Goal: Task Accomplishment & Management: Use online tool/utility

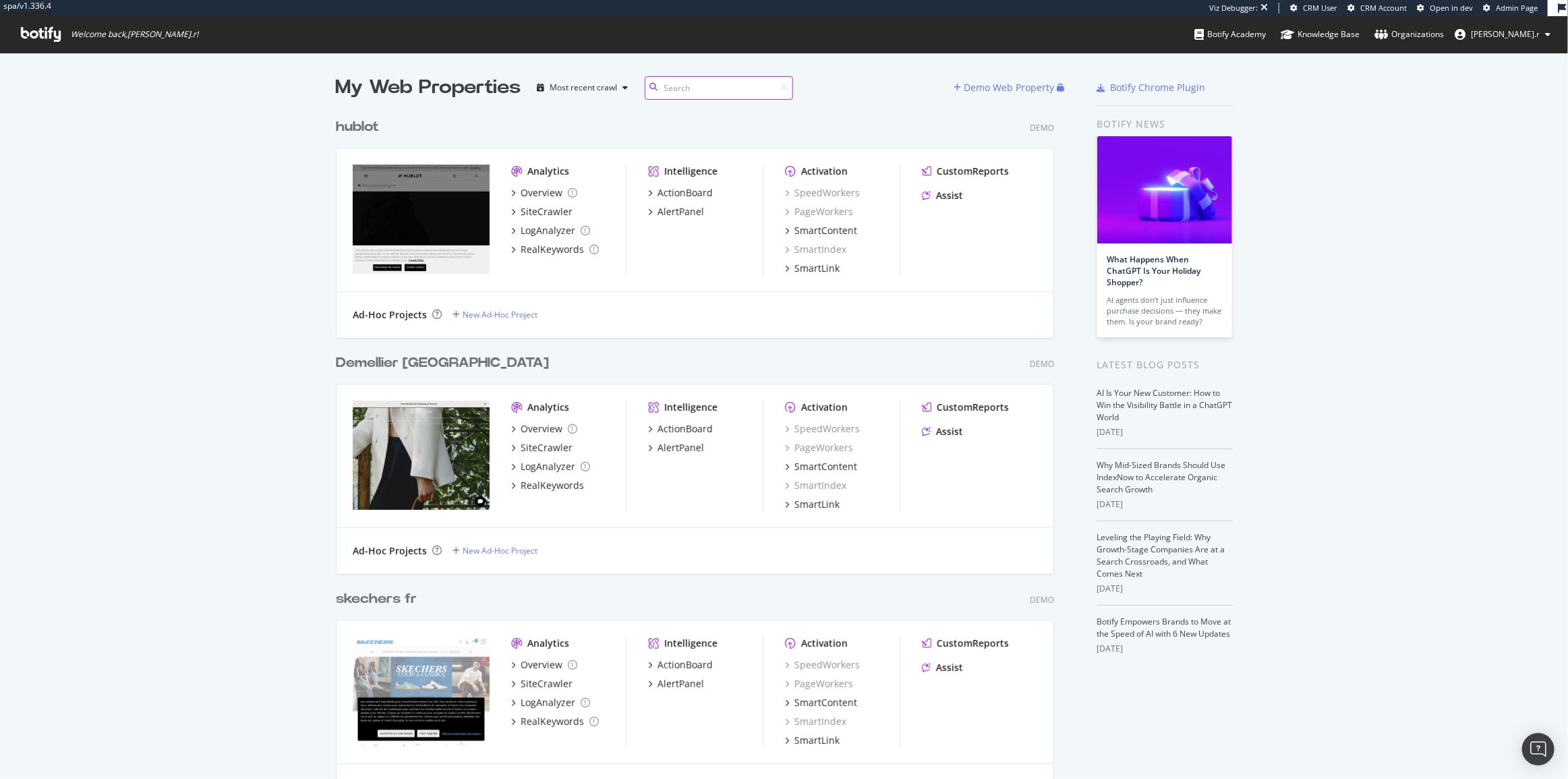
scroll to position [10439, 719]
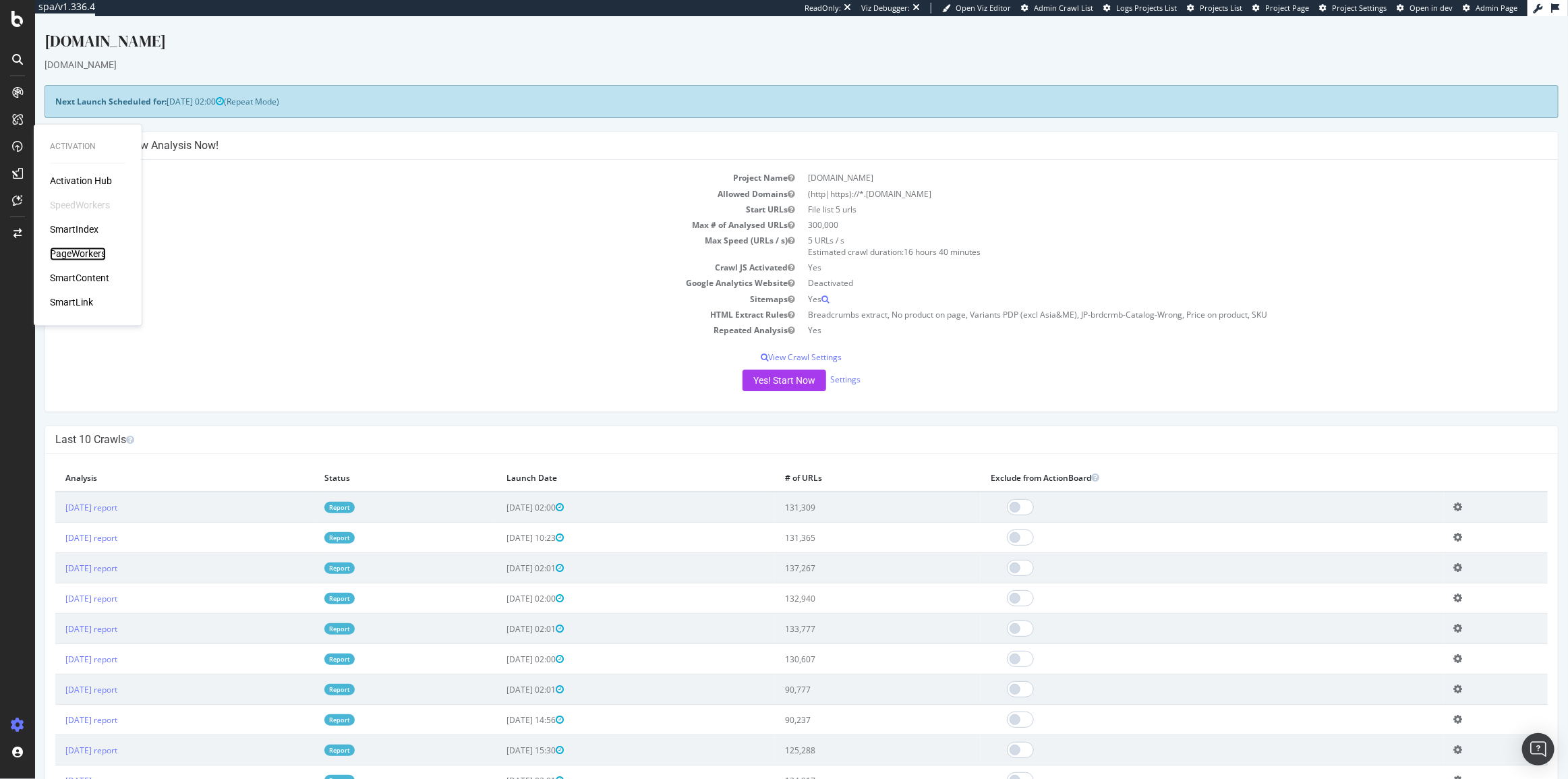
click at [90, 255] on div "PageWorkers" at bounding box center [77, 255] width 56 height 14
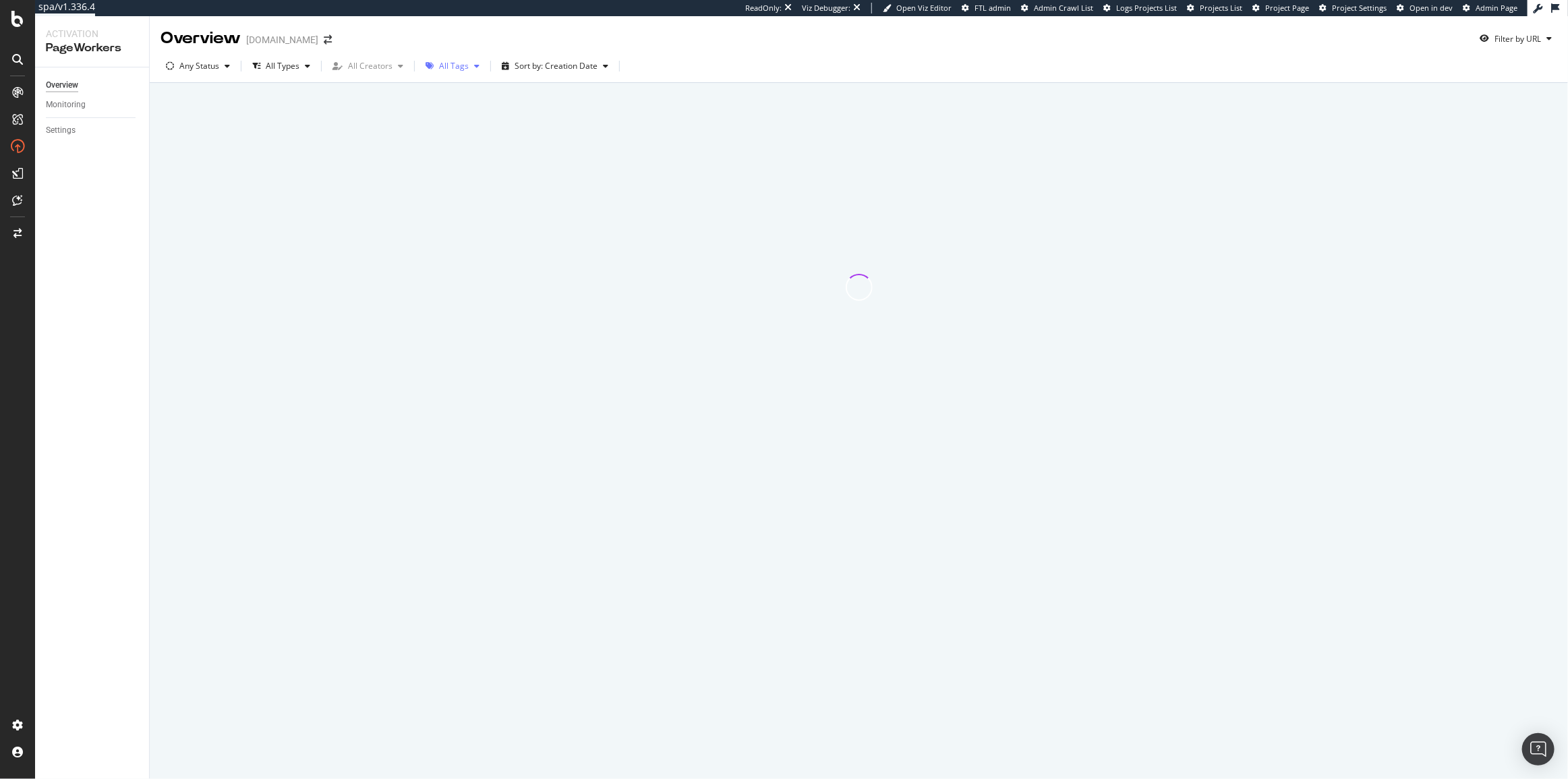
click at [474, 62] on icon "button" at bounding box center [476, 66] width 5 height 8
click at [472, 212] on div "All Tags No tags ( 0 ) ASIA Subdomain ( 0 ) Category Pages ( 0 ) Clean 3xx and …" at bounding box center [482, 174] width 107 height 168
click at [467, 210] on div "Content" at bounding box center [460, 206] width 30 height 11
click at [692, 26] on div "Overview christianlouboutin.com Filter by URL" at bounding box center [858, 33] width 1418 height 34
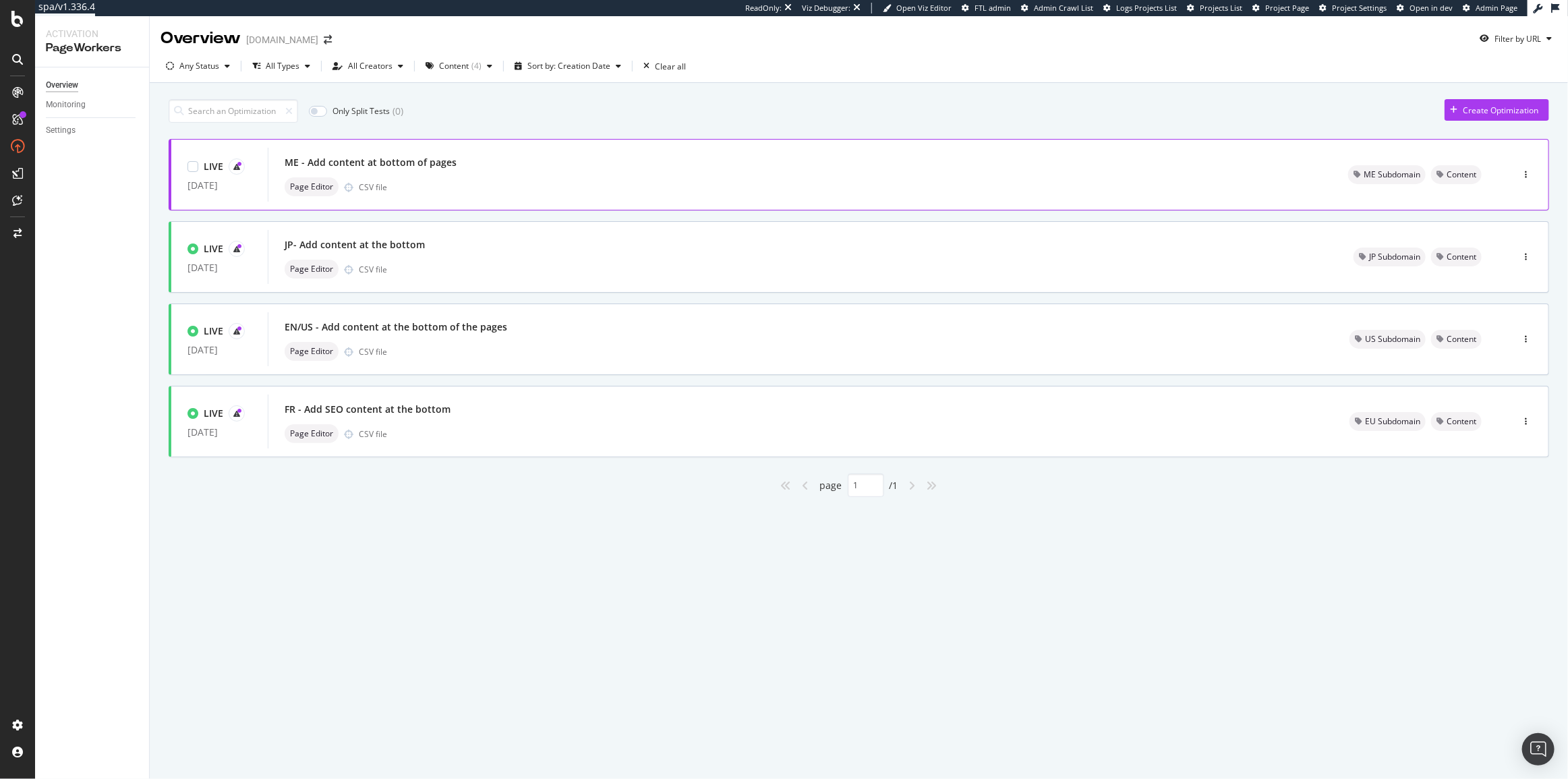
click at [466, 182] on div "Page Editor CSV file" at bounding box center [800, 186] width 1031 height 19
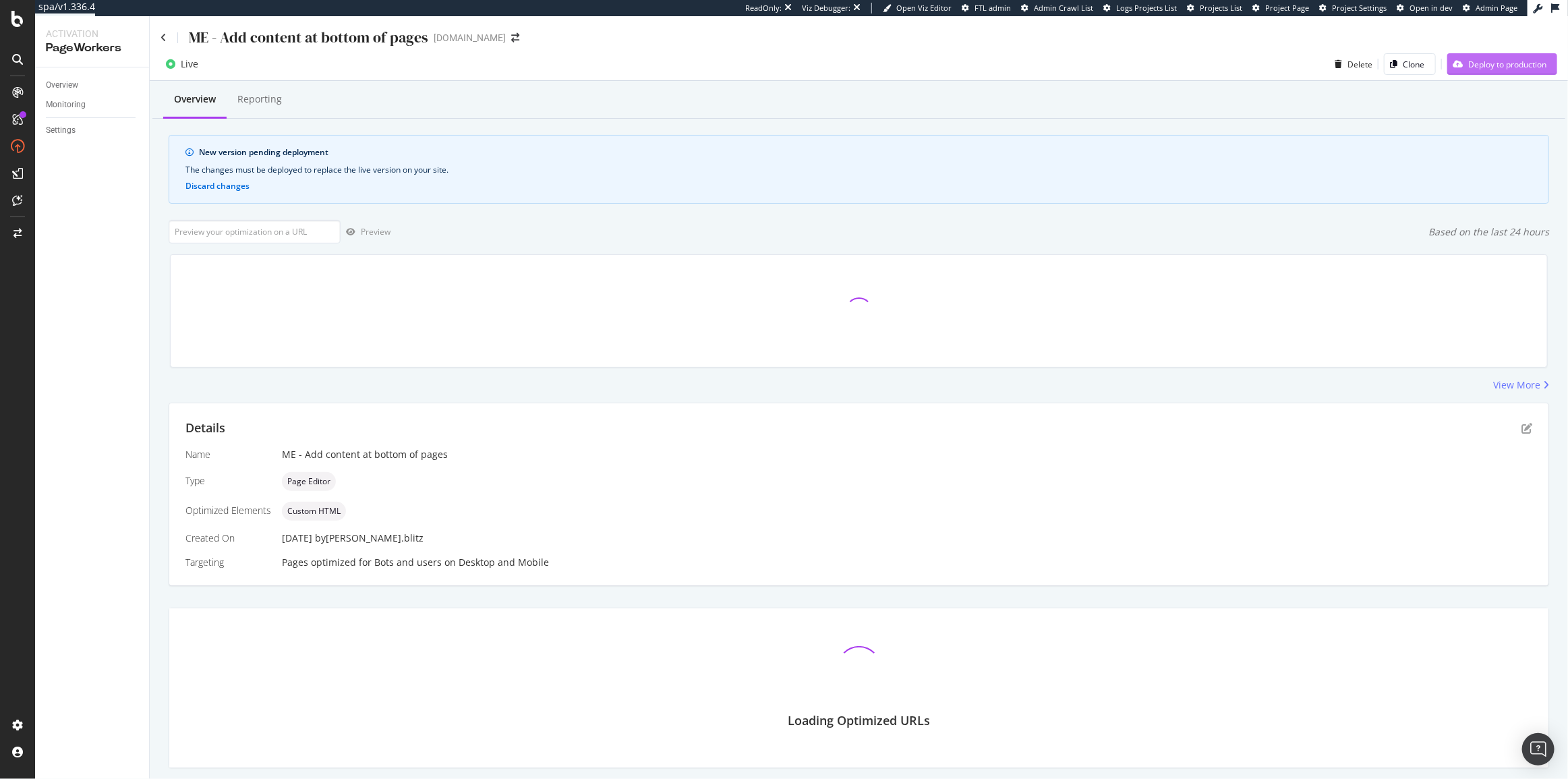
click at [1452, 61] on icon "button" at bounding box center [1457, 64] width 10 height 8
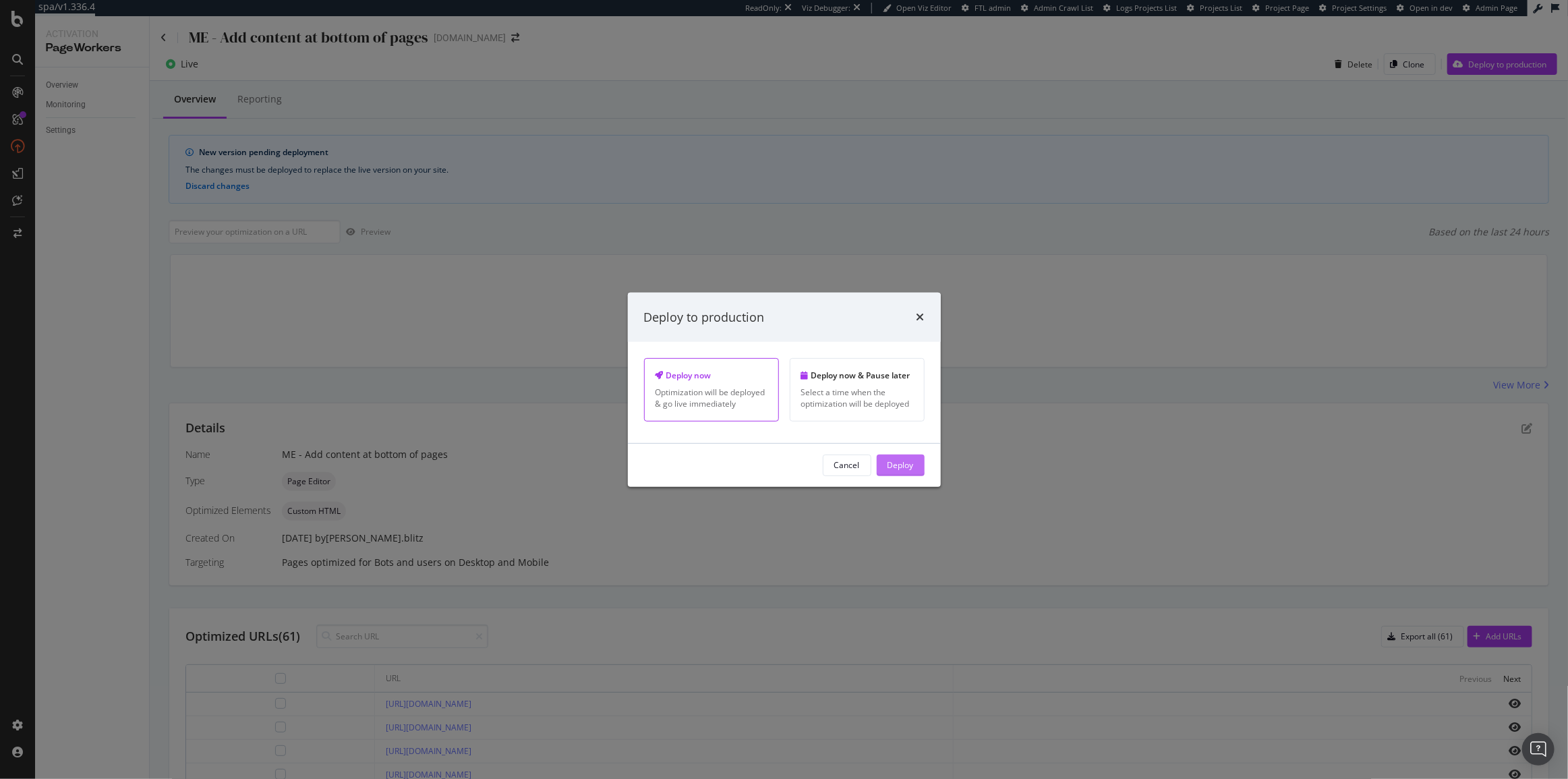
click at [903, 472] on div "Deploy" at bounding box center [900, 465] width 26 height 20
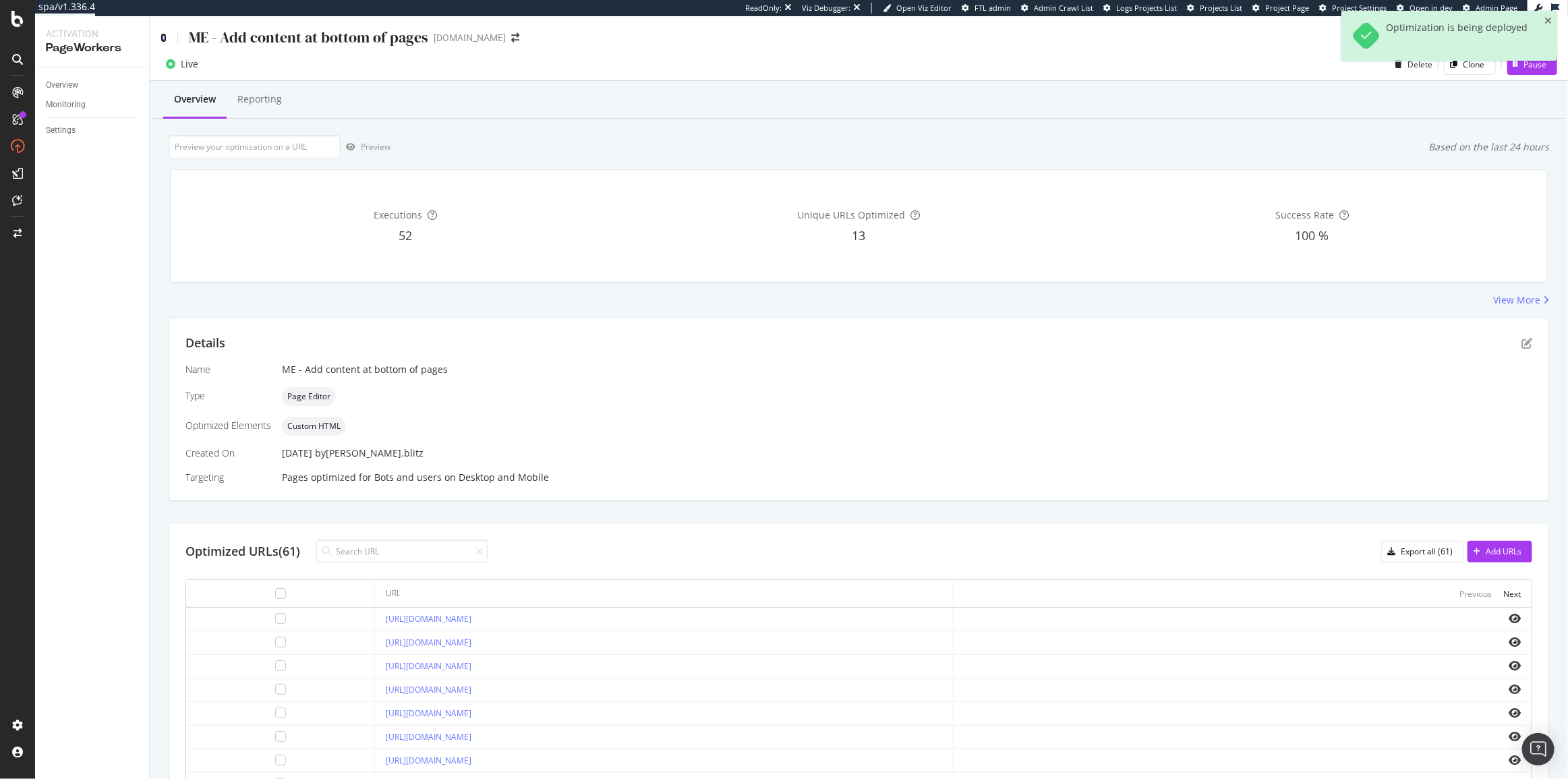
click at [163, 35] on icon at bounding box center [164, 38] width 6 height 10
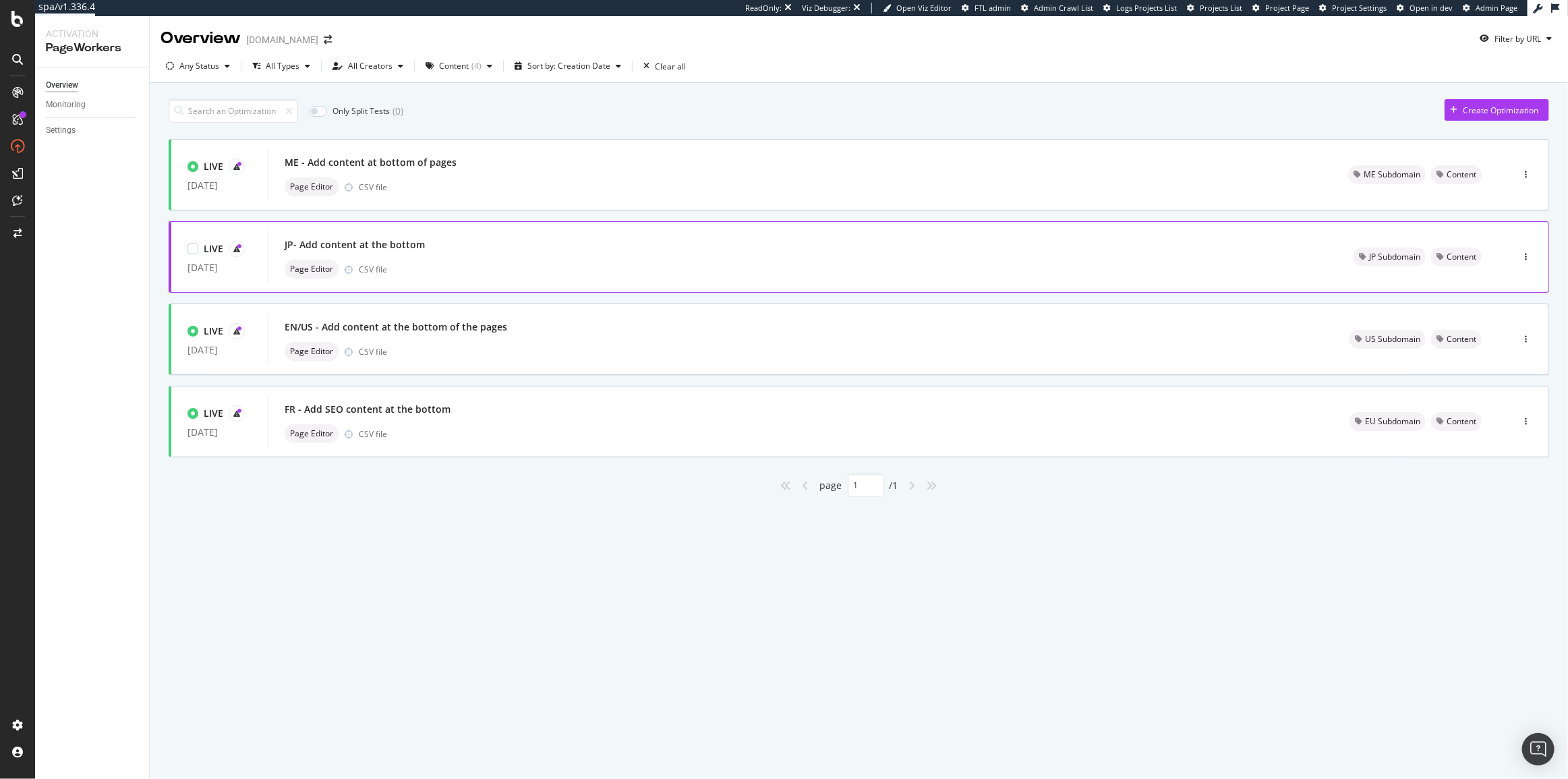
click at [789, 258] on div "JP- Add content at the bottom Page Editor CSV file" at bounding box center [803, 256] width 1036 height 43
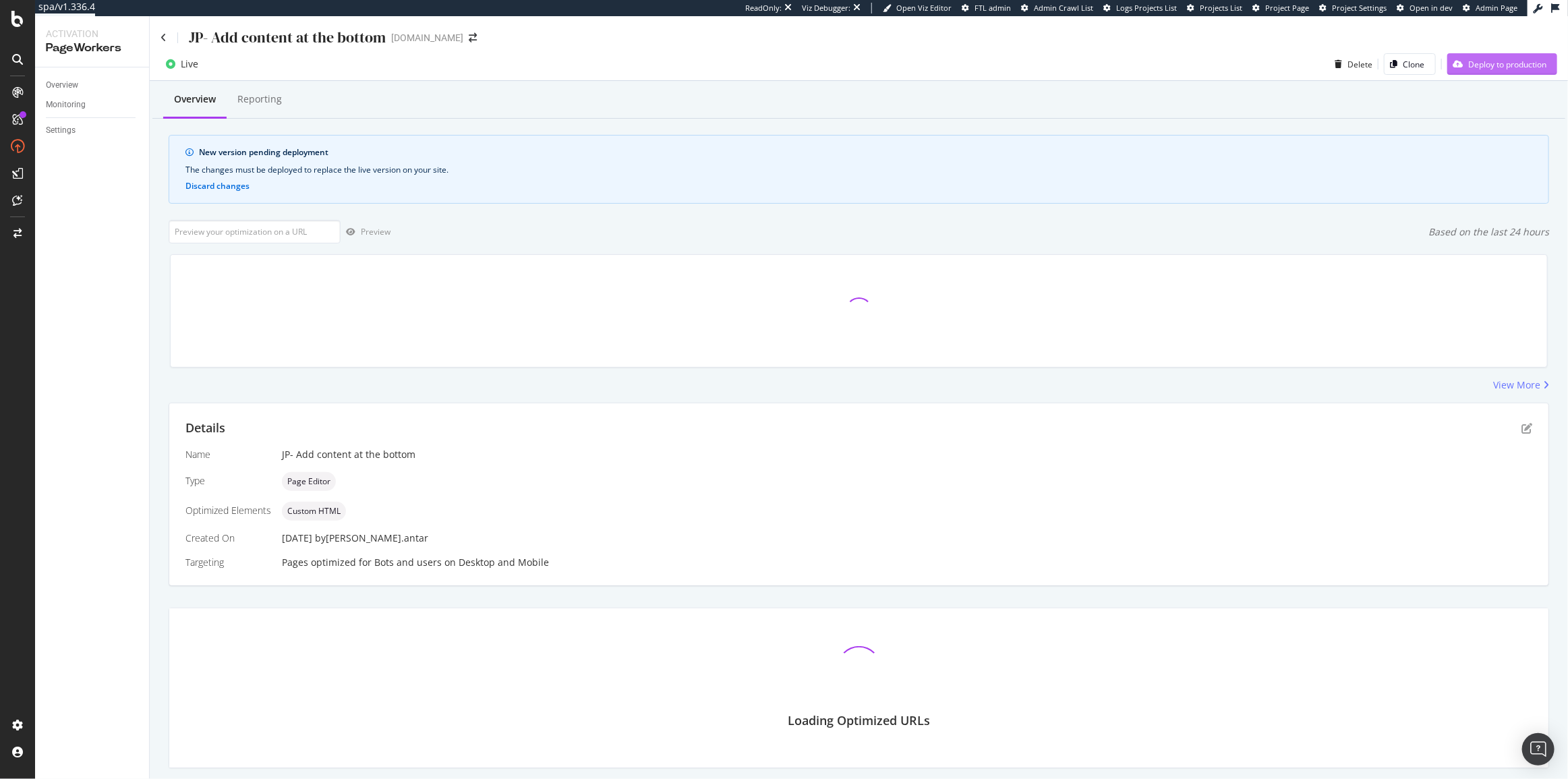
click at [1492, 68] on div "Deploy to production" at bounding box center [1497, 64] width 99 height 20
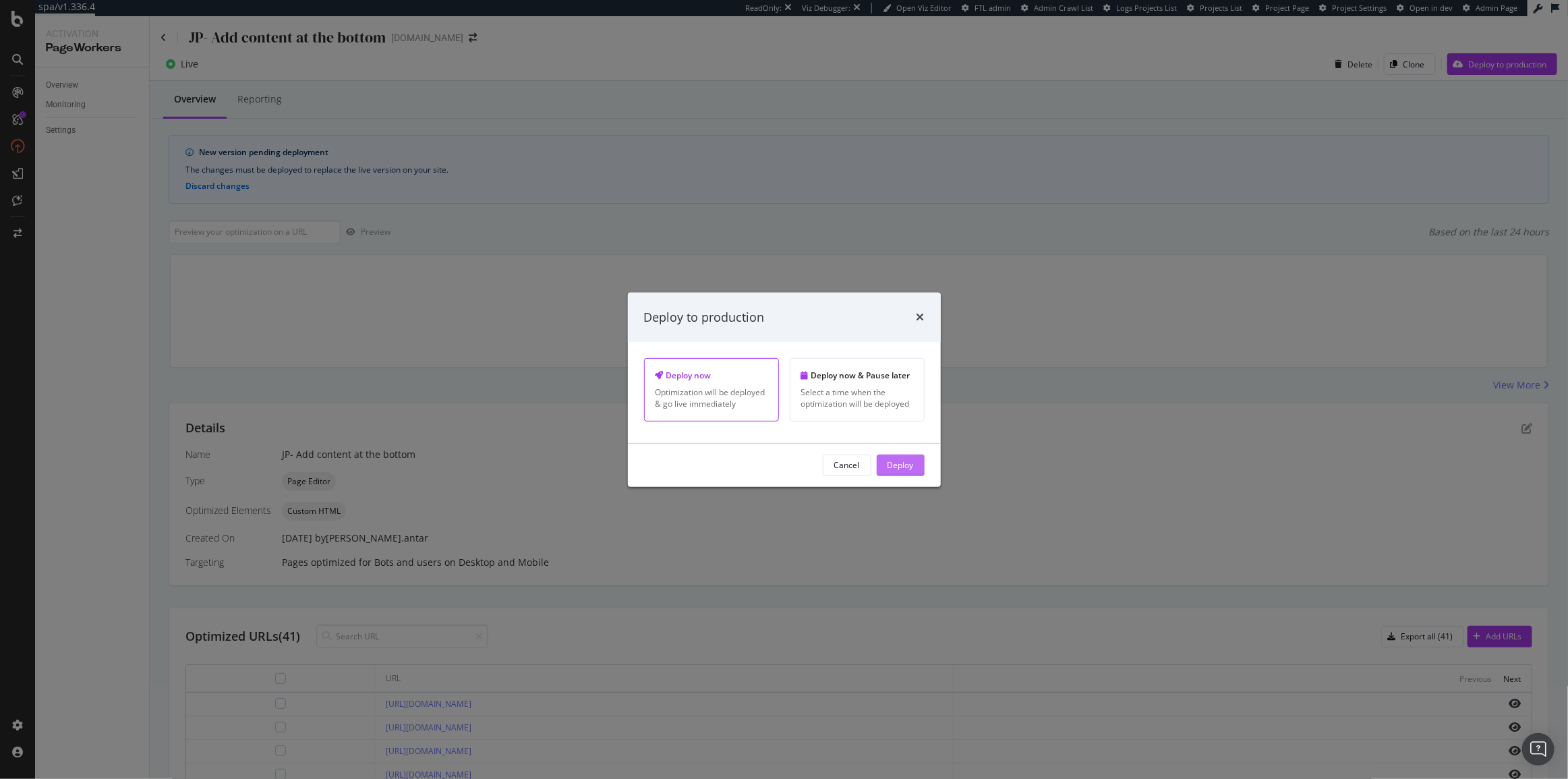
click at [912, 454] on button "Deploy" at bounding box center [900, 465] width 48 height 22
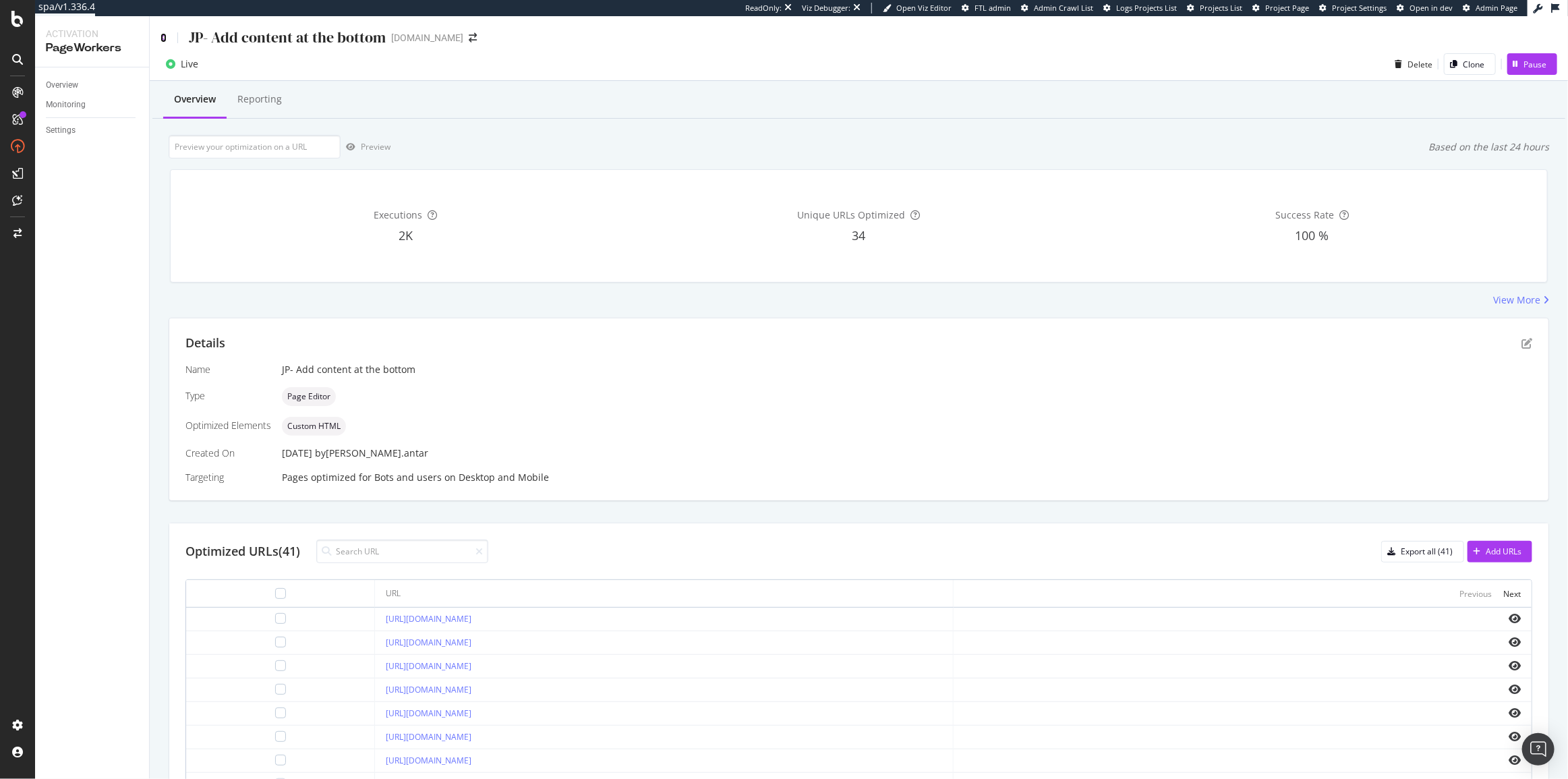
click at [162, 35] on icon at bounding box center [164, 38] width 6 height 10
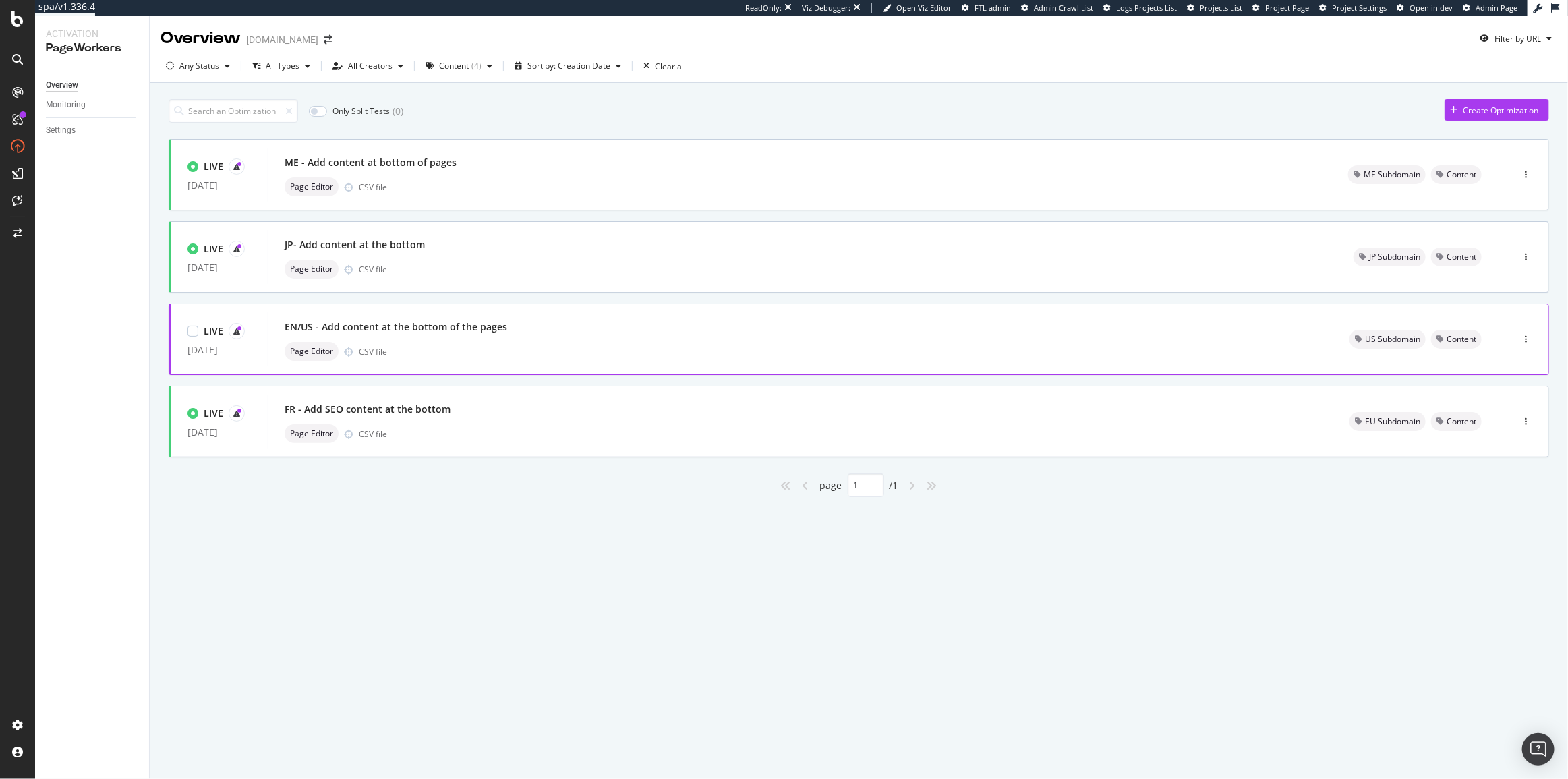
click at [497, 325] on div "EN/US - Add content at the bottom of the pages" at bounding box center [396, 328] width 222 height 14
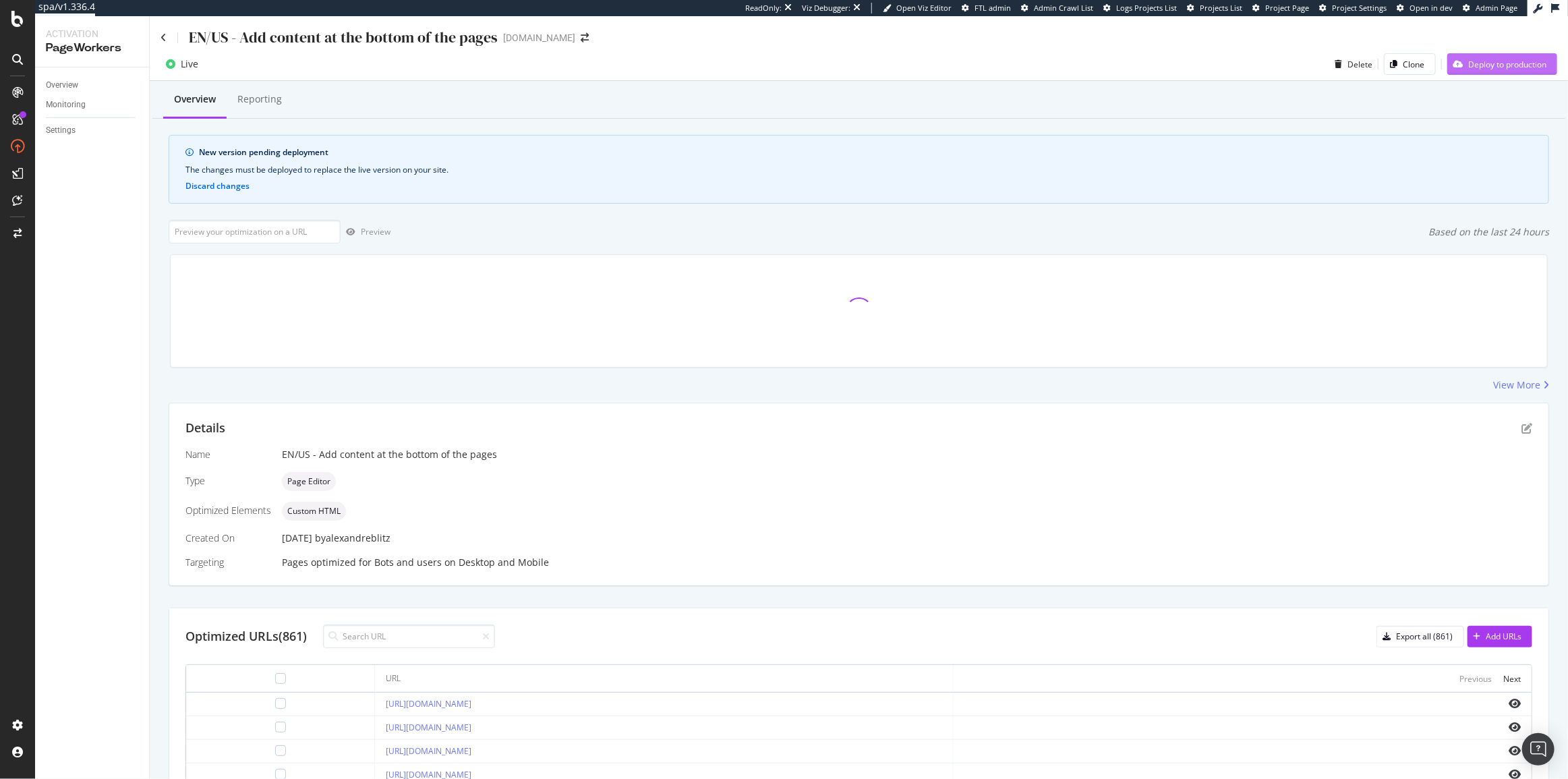
click at [1508, 65] on div "Deploy to production" at bounding box center [1507, 64] width 78 height 11
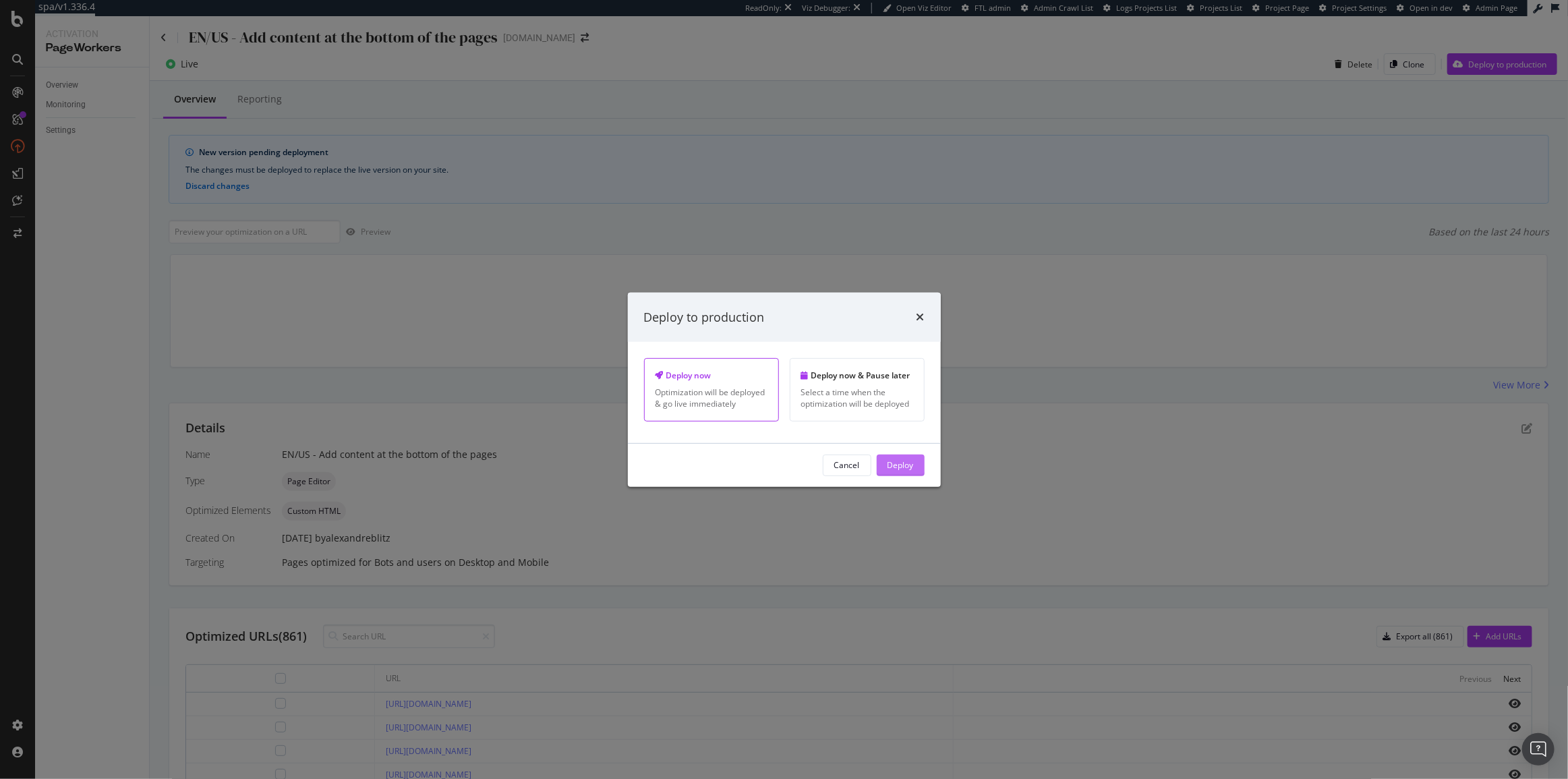
click at [905, 463] on div "Deploy" at bounding box center [900, 464] width 26 height 11
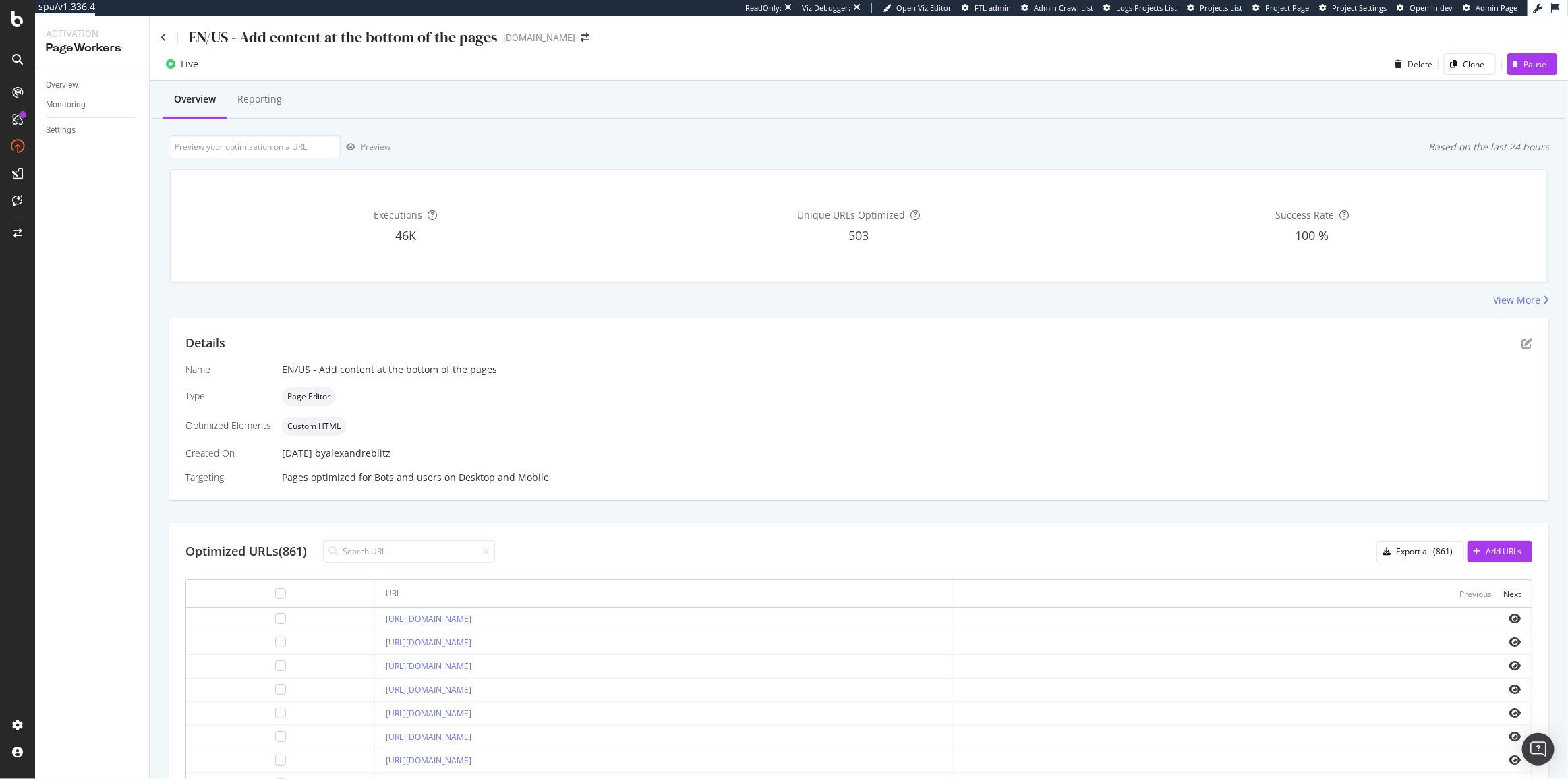
drag, startPoint x: 164, startPoint y: 33, endPoint x: 211, endPoint y: 21, distance: 48.5
click at [211, 21] on div "EN/US - Add content at the bottom of the pages christianlouboutin.com" at bounding box center [858, 32] width 1418 height 32
click at [161, 36] on icon at bounding box center [164, 38] width 6 height 10
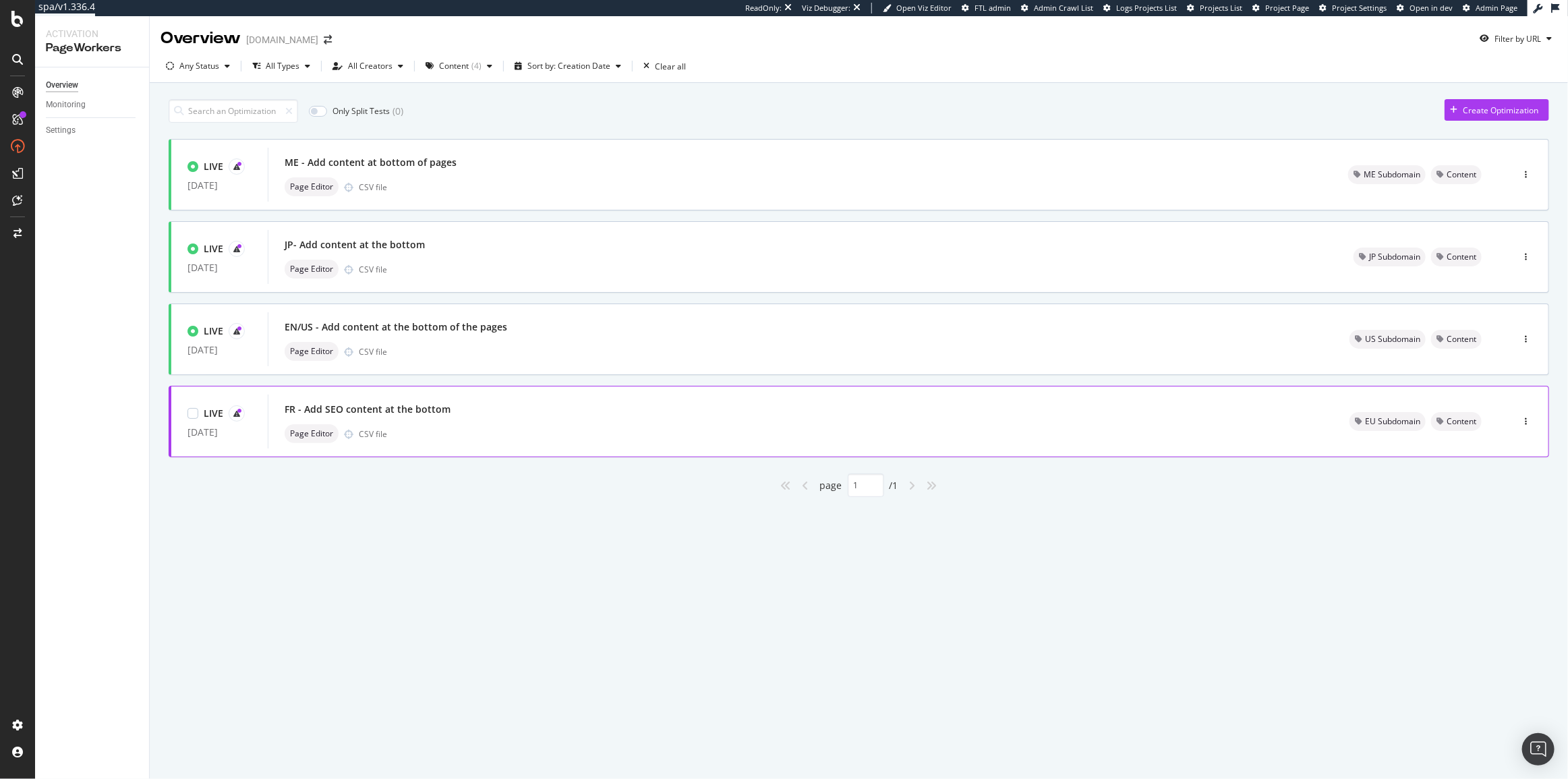
click at [433, 413] on div "FR - Add SEO content at the bottom" at bounding box center [367, 409] width 166 height 14
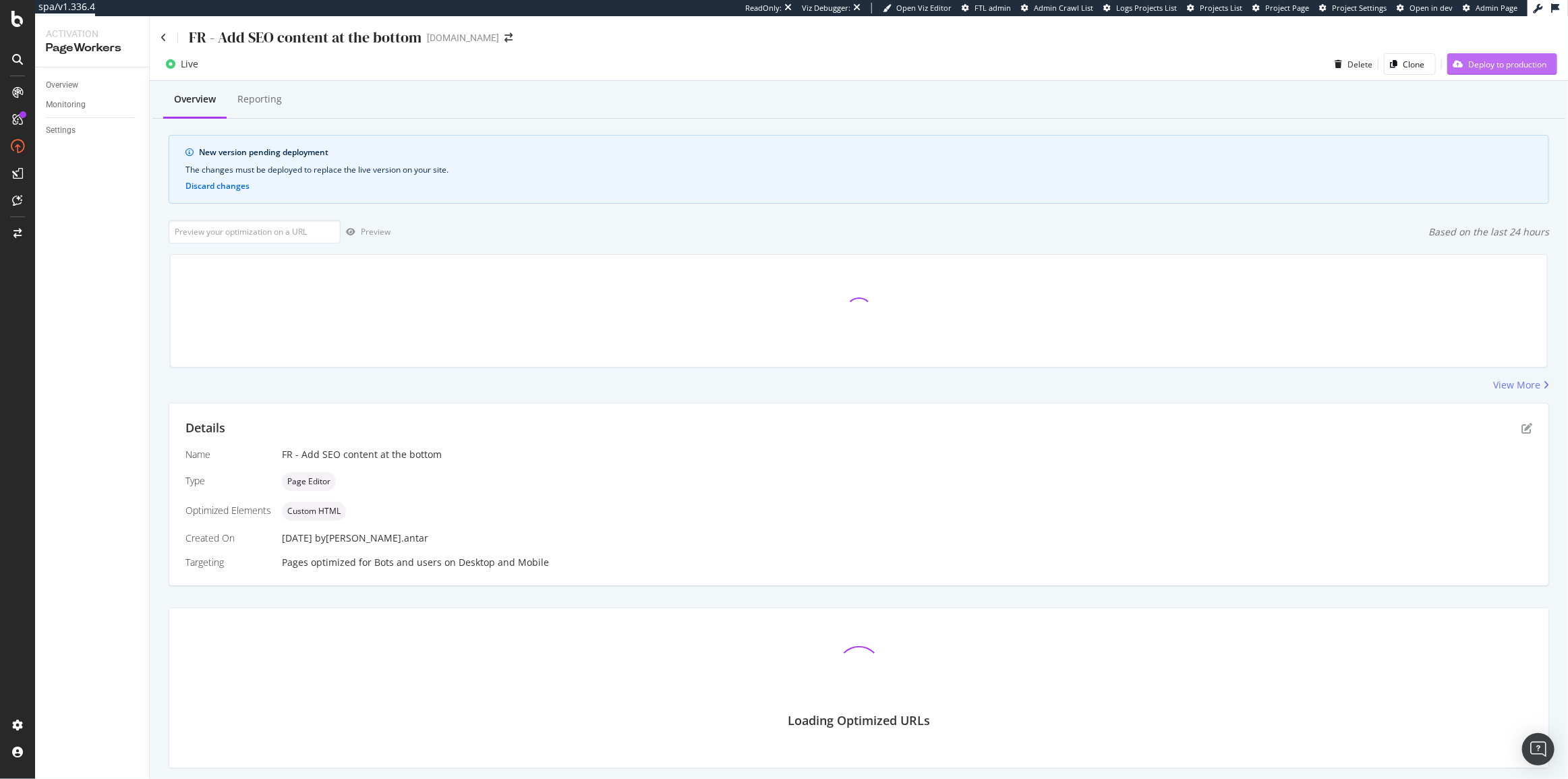
click at [1513, 59] on div "Deploy to production" at bounding box center [1507, 64] width 78 height 11
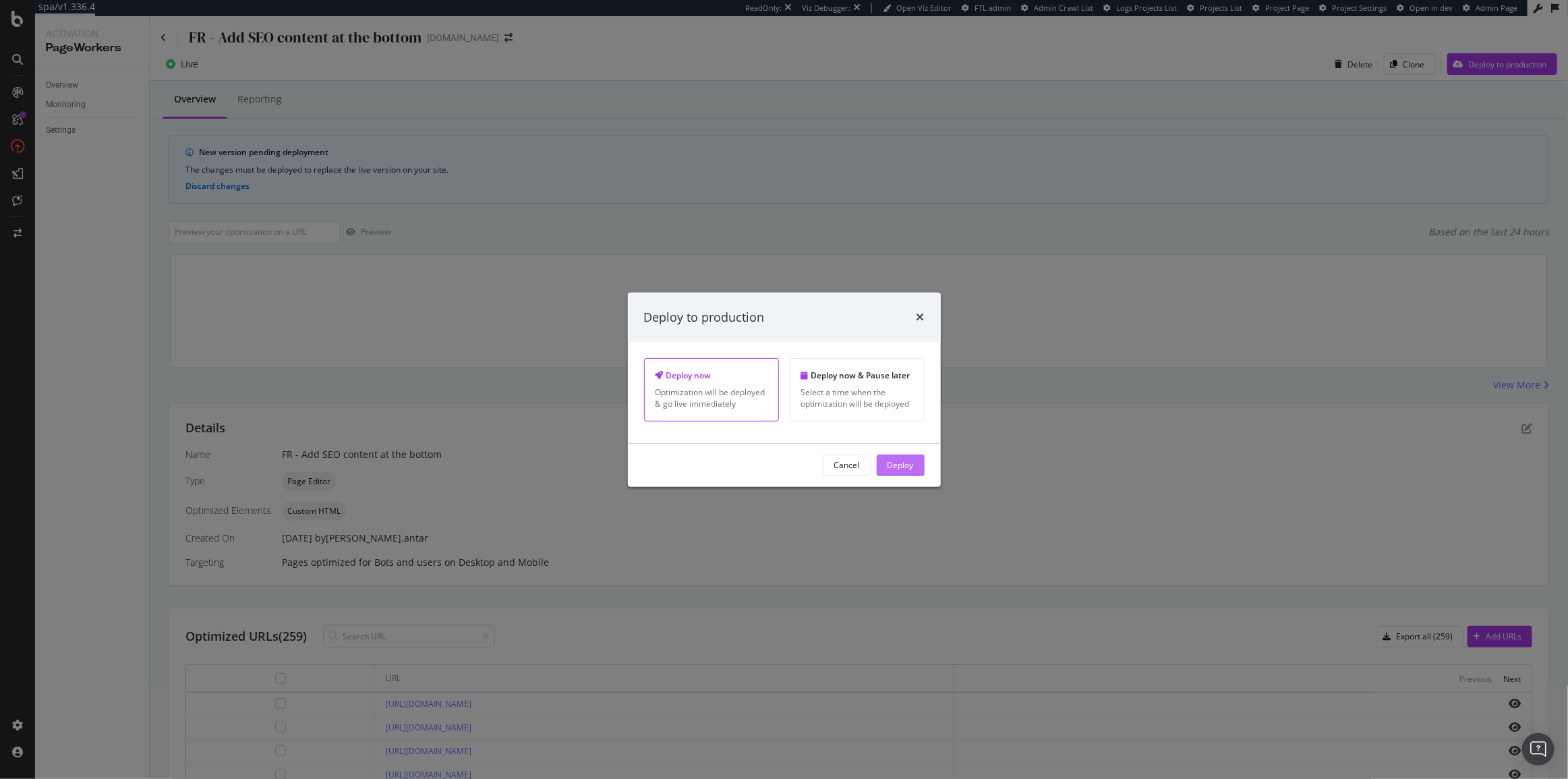
click at [904, 472] on div "Deploy" at bounding box center [900, 465] width 26 height 20
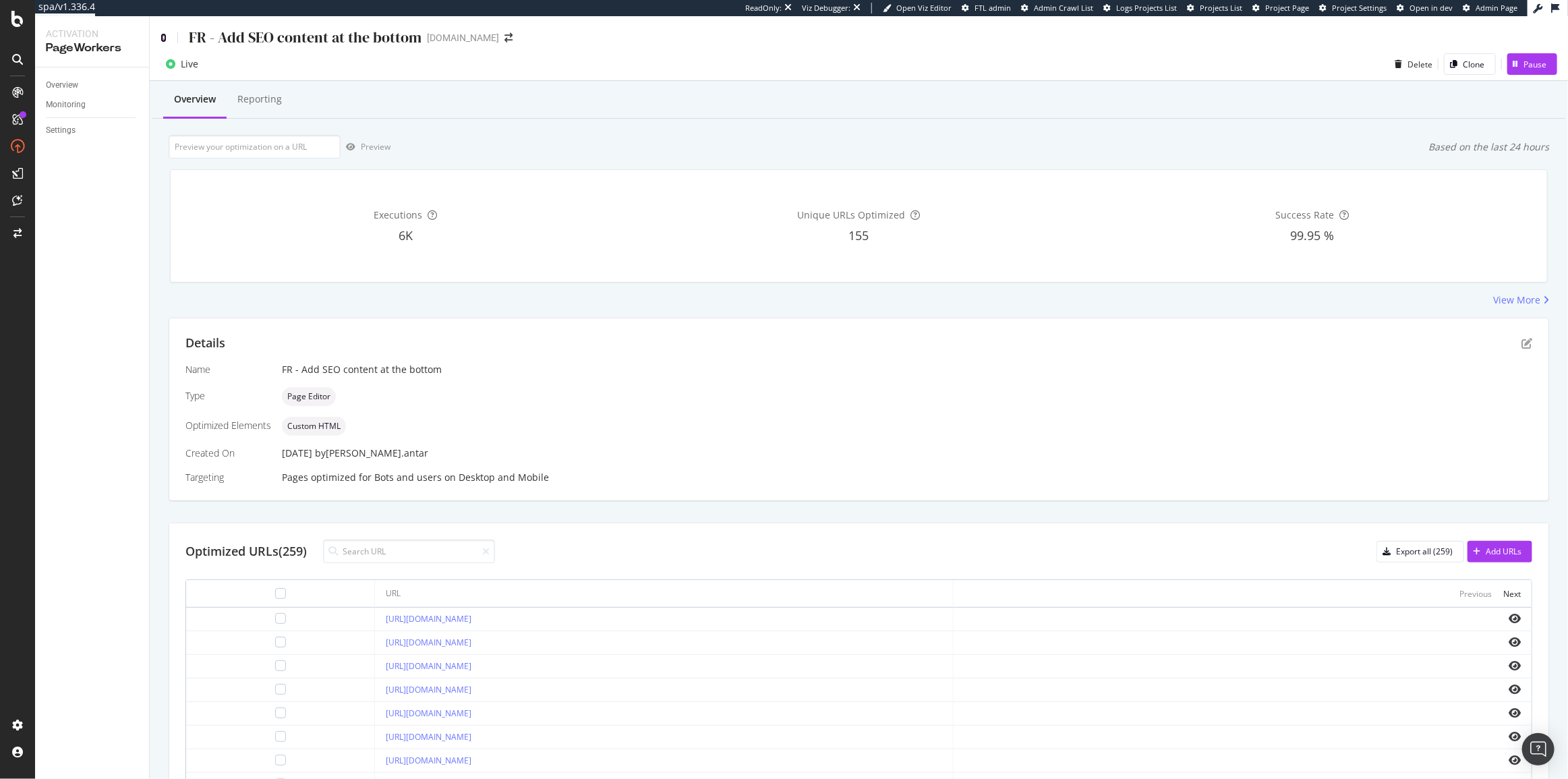
click at [161, 34] on icon at bounding box center [164, 38] width 6 height 10
